Goal: Check status: Check status

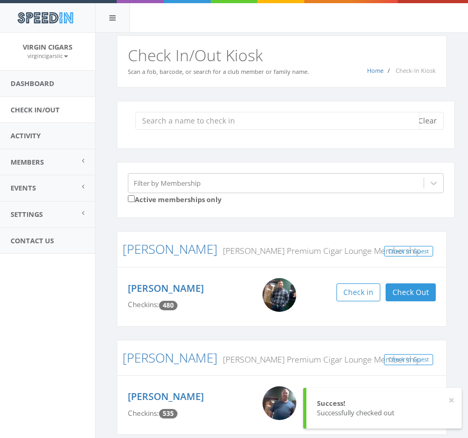
click at [310, 119] on input "search" at bounding box center [277, 121] width 284 height 18
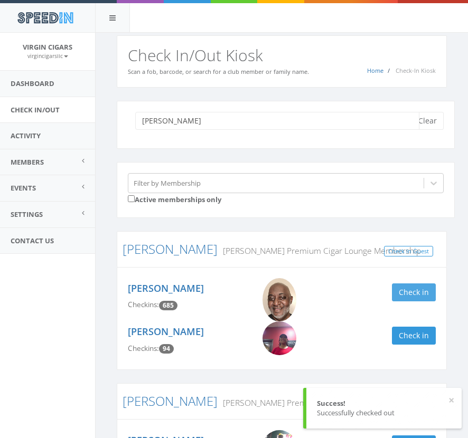
type input "[PERSON_NAME]"
click at [420, 298] on button "Check in" at bounding box center [414, 293] width 44 height 18
click at [432, 119] on button "Clear" at bounding box center [428, 121] width 32 height 18
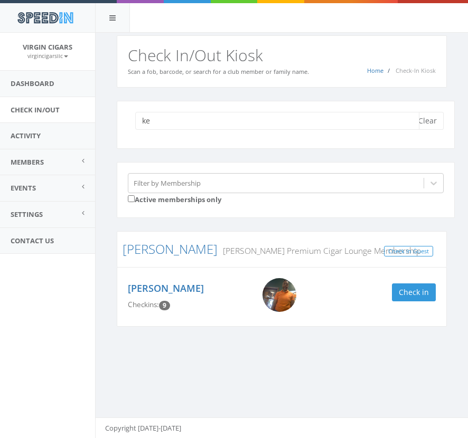
type input "k"
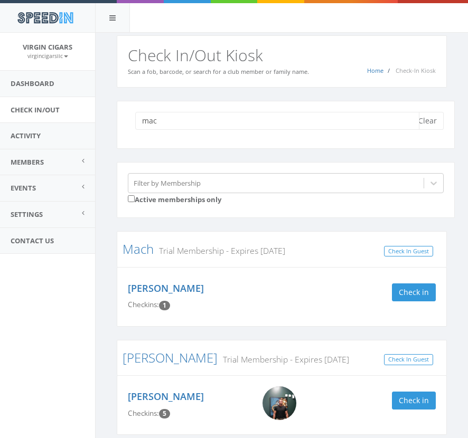
scroll to position [44, 0]
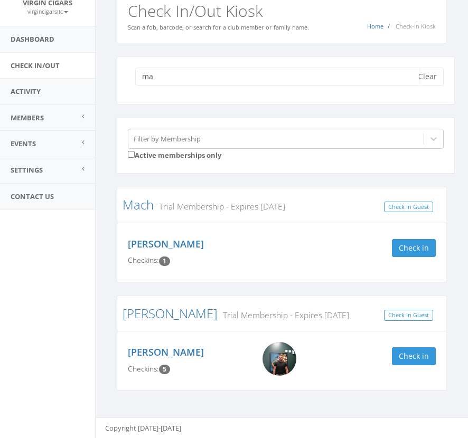
type input "m"
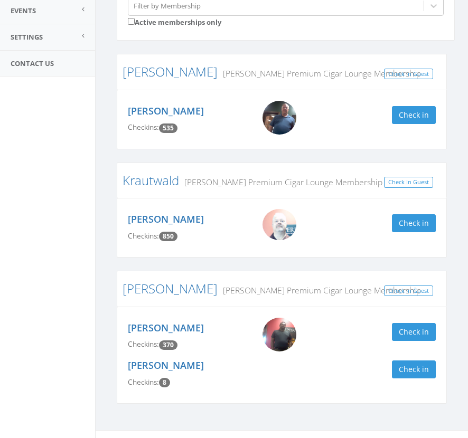
scroll to position [179, 0]
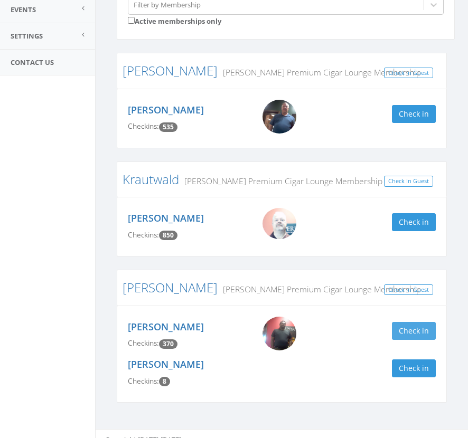
type input "[PERSON_NAME]"
click at [424, 324] on button "Check in" at bounding box center [414, 331] width 44 height 18
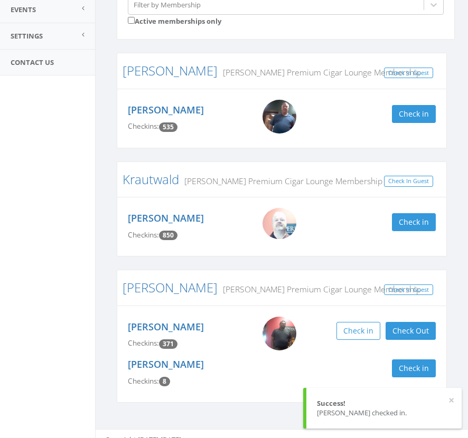
click at [3, 146] on aside "Virgin Cigars [DEMOGRAPHIC_DATA] My Profile Logout Dashboard Check In/Out Activ…" at bounding box center [47, 57] width 95 height 406
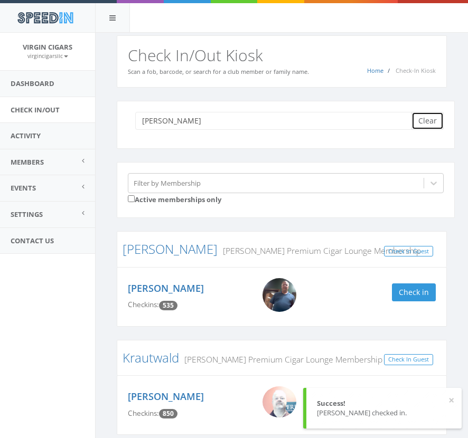
click at [423, 116] on button "Clear" at bounding box center [428, 121] width 32 height 18
